Goal: Transaction & Acquisition: Purchase product/service

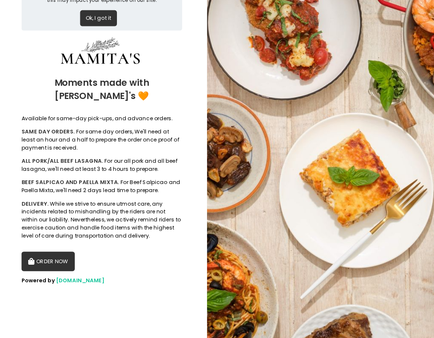
click at [42, 244] on button "ORDER NOW" at bounding box center [43, 252] width 44 height 16
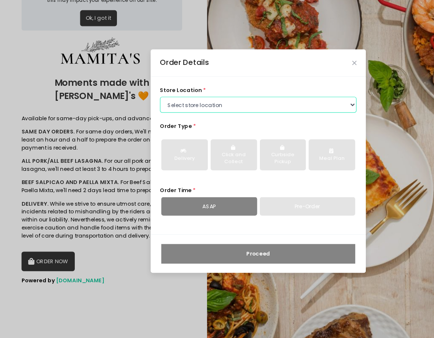
click at [179, 120] on select "Select store location Mamitas PH - [GEOGRAPHIC_DATA] Mamitas PH - [GEOGRAPHIC_D…" at bounding box center [216, 122] width 162 height 13
select select "6602978951b8268a02d72b28"
click at [135, 116] on select "Select store location Mamitas PH - [GEOGRAPHIC_DATA] Mamitas PH - [GEOGRAPHIC_D…" at bounding box center [216, 122] width 162 height 13
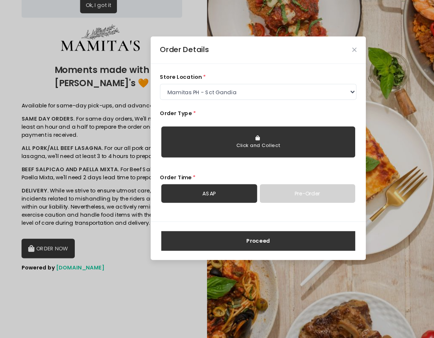
click at [198, 171] on button "Click and Collect" at bounding box center [216, 164] width 160 height 26
click at [197, 203] on link "ASAP" at bounding box center [175, 206] width 79 height 15
click at [203, 248] on button "Proceed" at bounding box center [216, 245] width 160 height 16
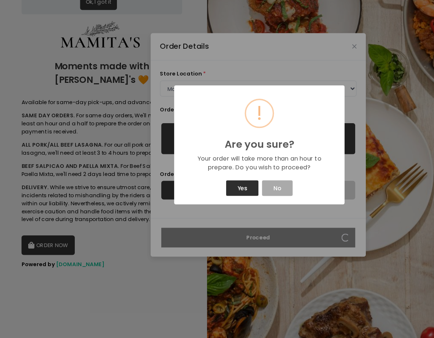
click at [210, 208] on button "Yes" at bounding box center [202, 204] width 27 height 13
